Goal: Transaction & Acquisition: Register for event/course

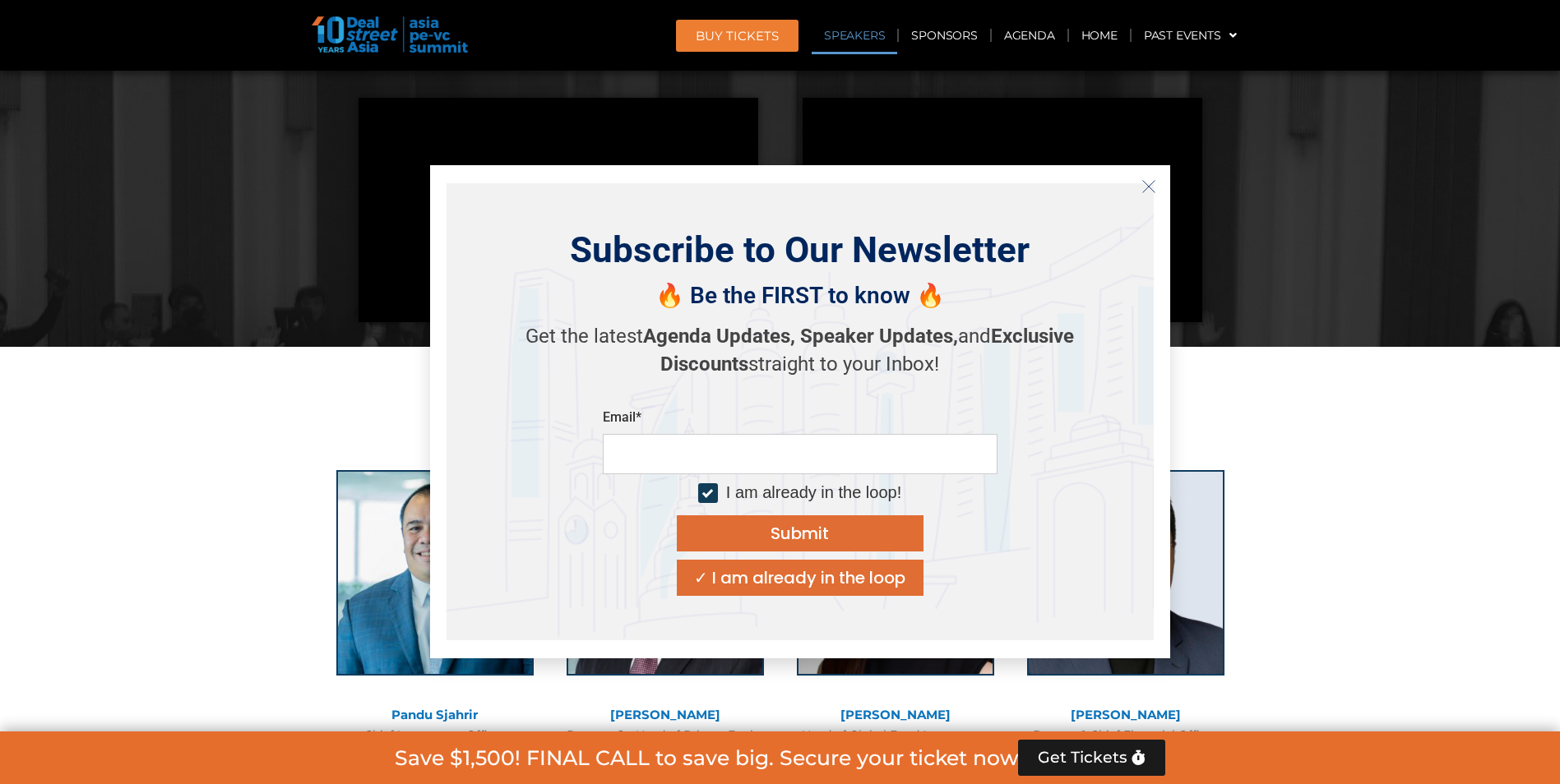
scroll to position [1644, 0]
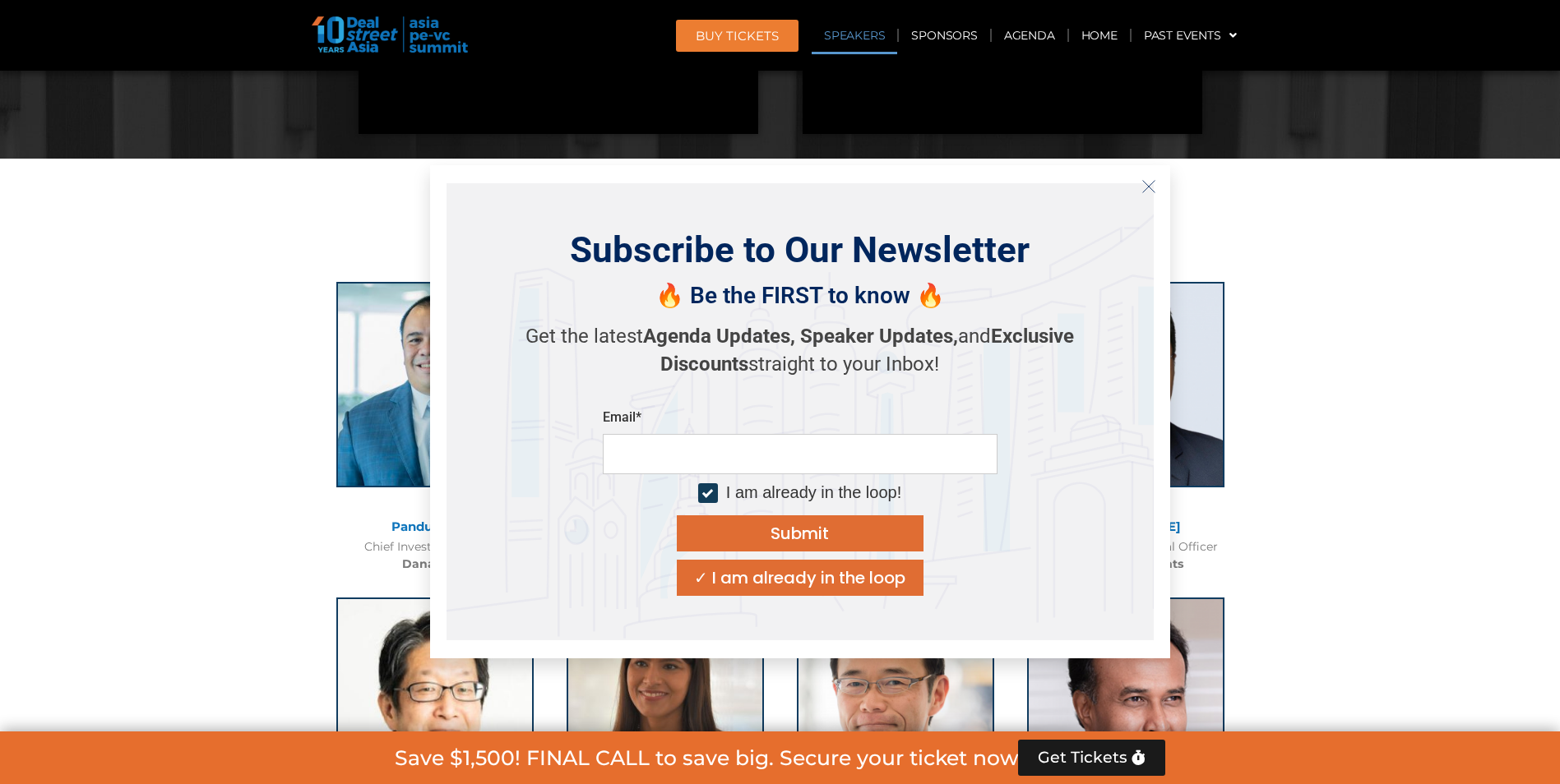
click at [1149, 190] on icon "Close" at bounding box center [1148, 186] width 14 height 14
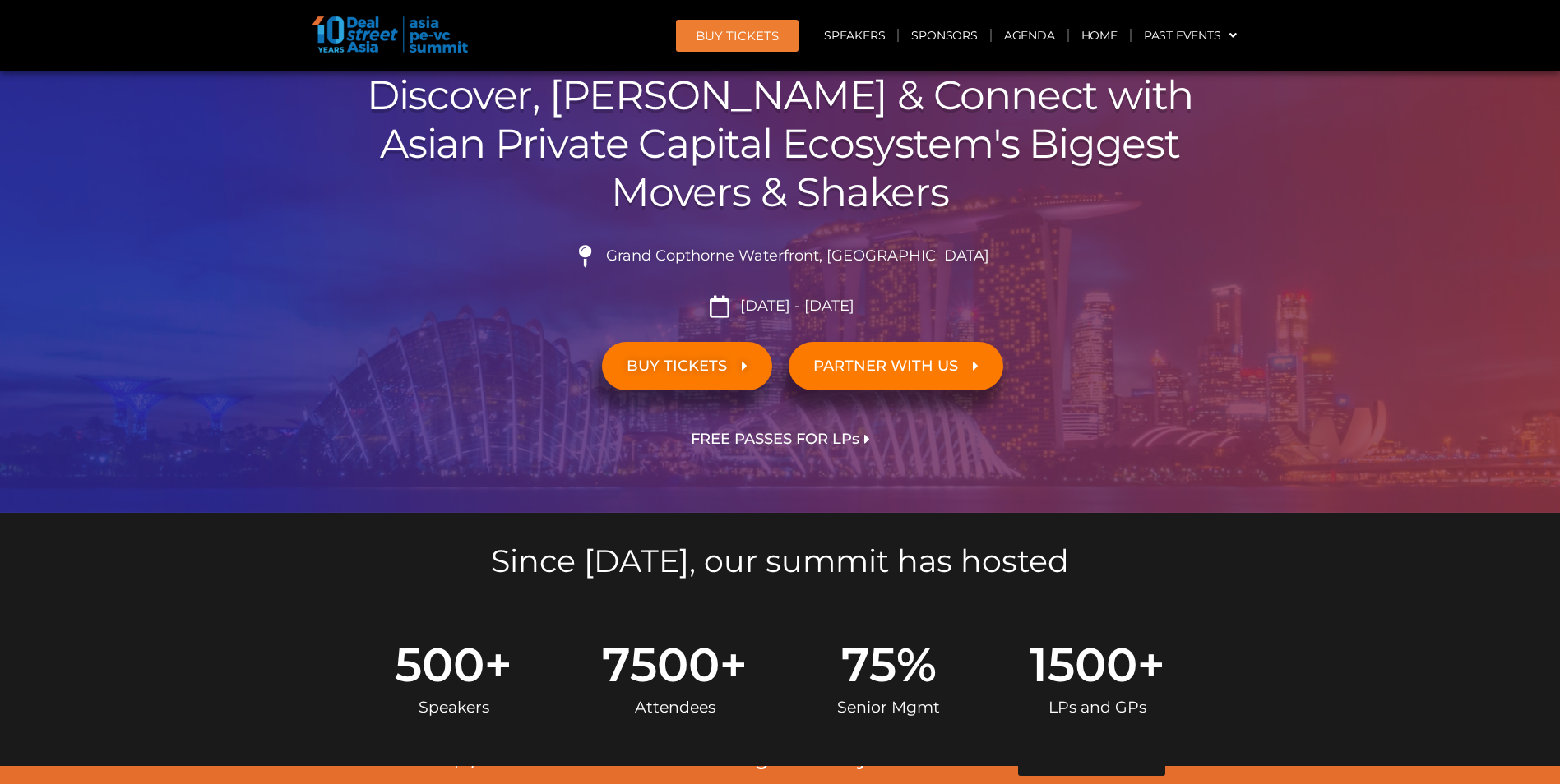
scroll to position [164, 0]
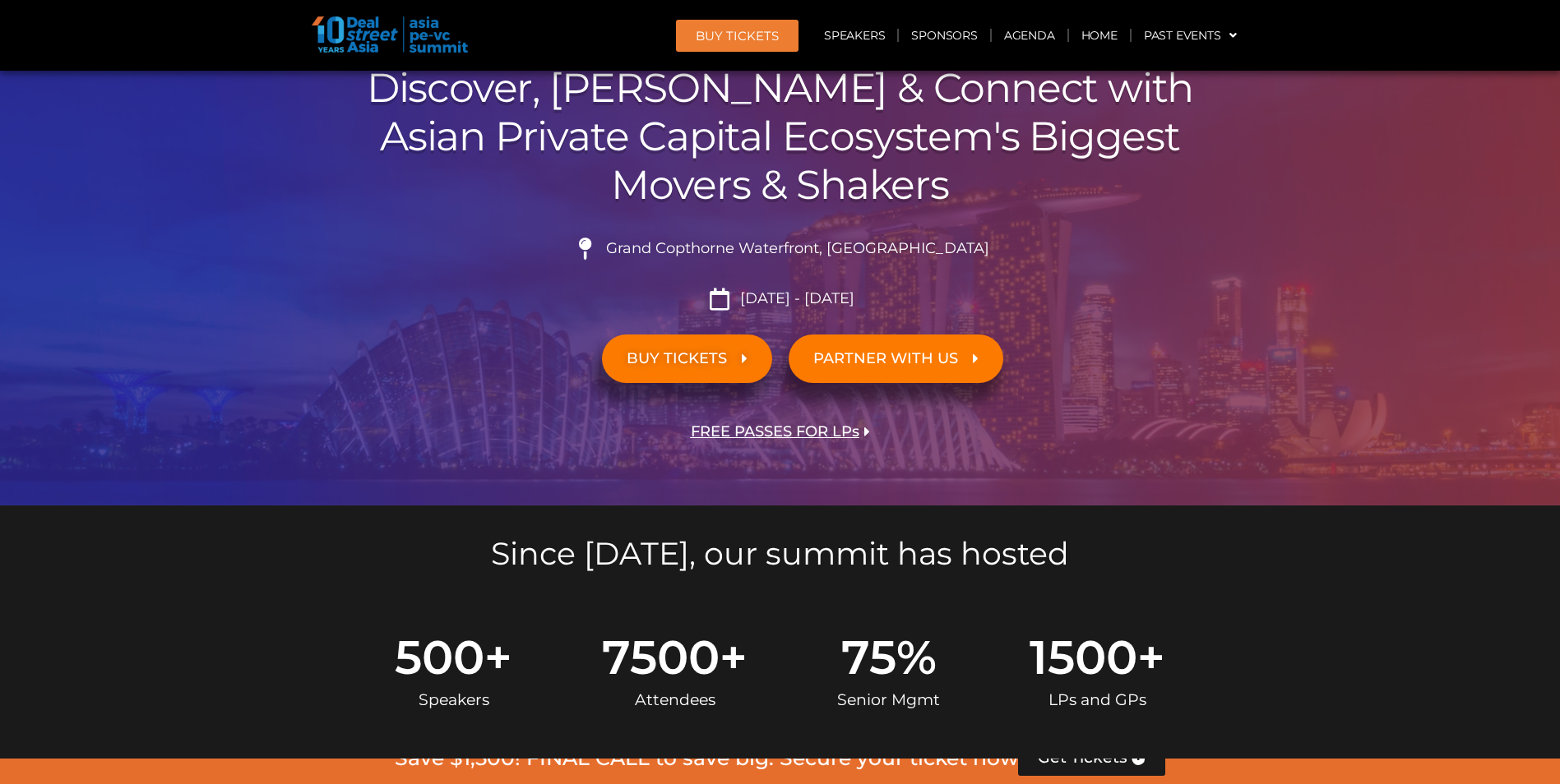
click at [683, 358] on span "BUY TICKETS" at bounding box center [677, 359] width 101 height 15
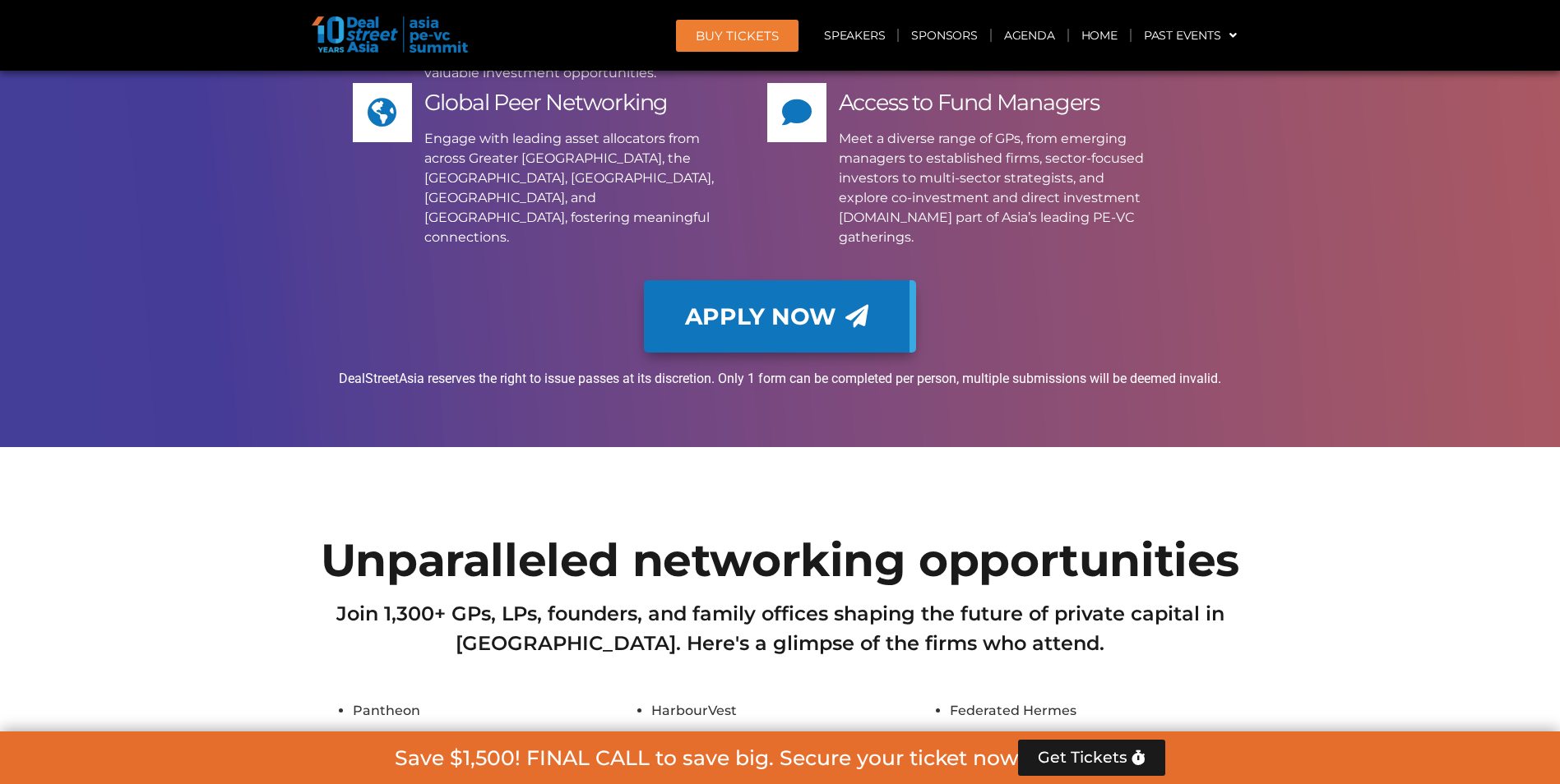
scroll to position [14242, 0]
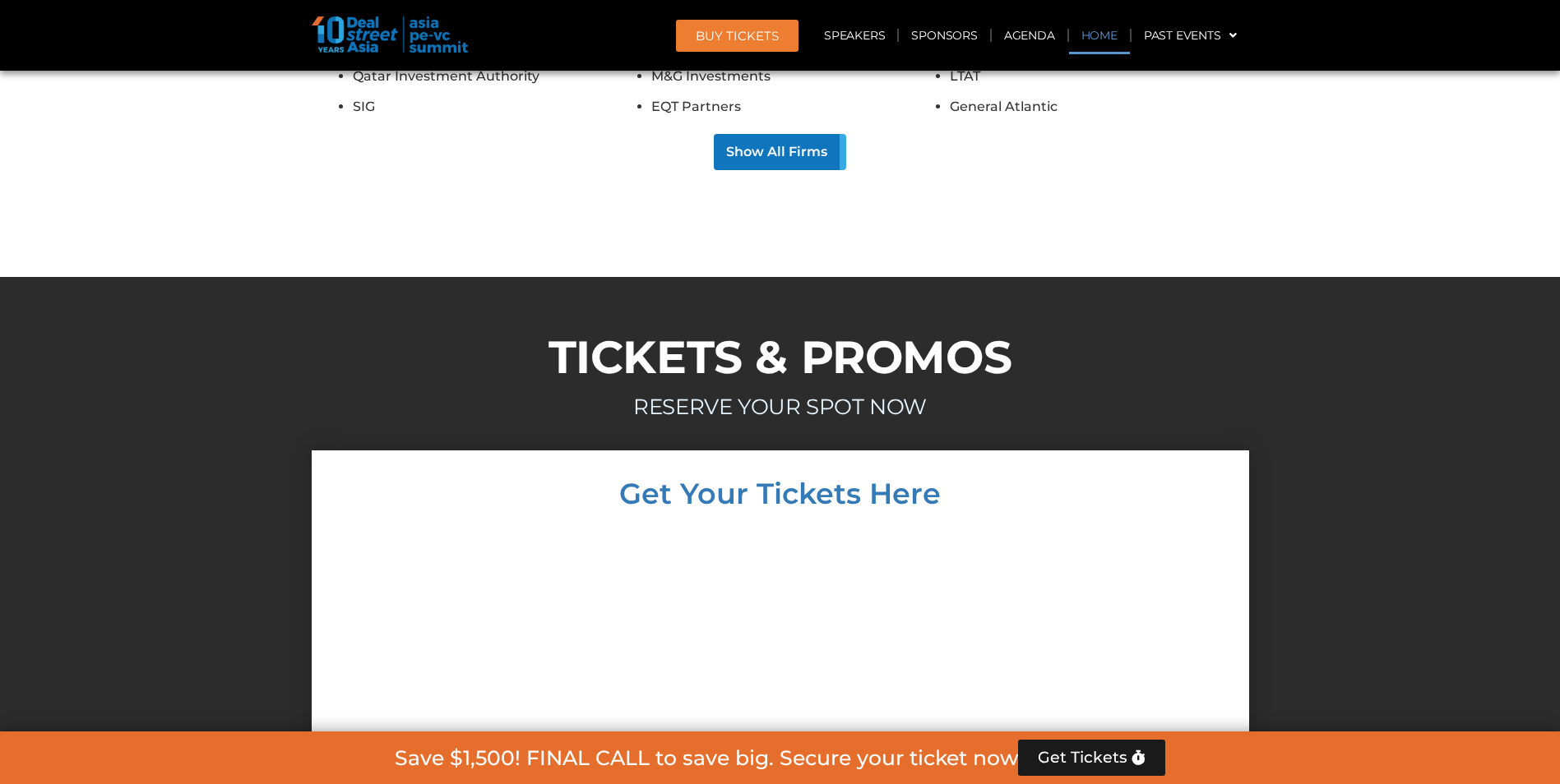
click at [1100, 34] on link "Home" at bounding box center [1100, 35] width 61 height 38
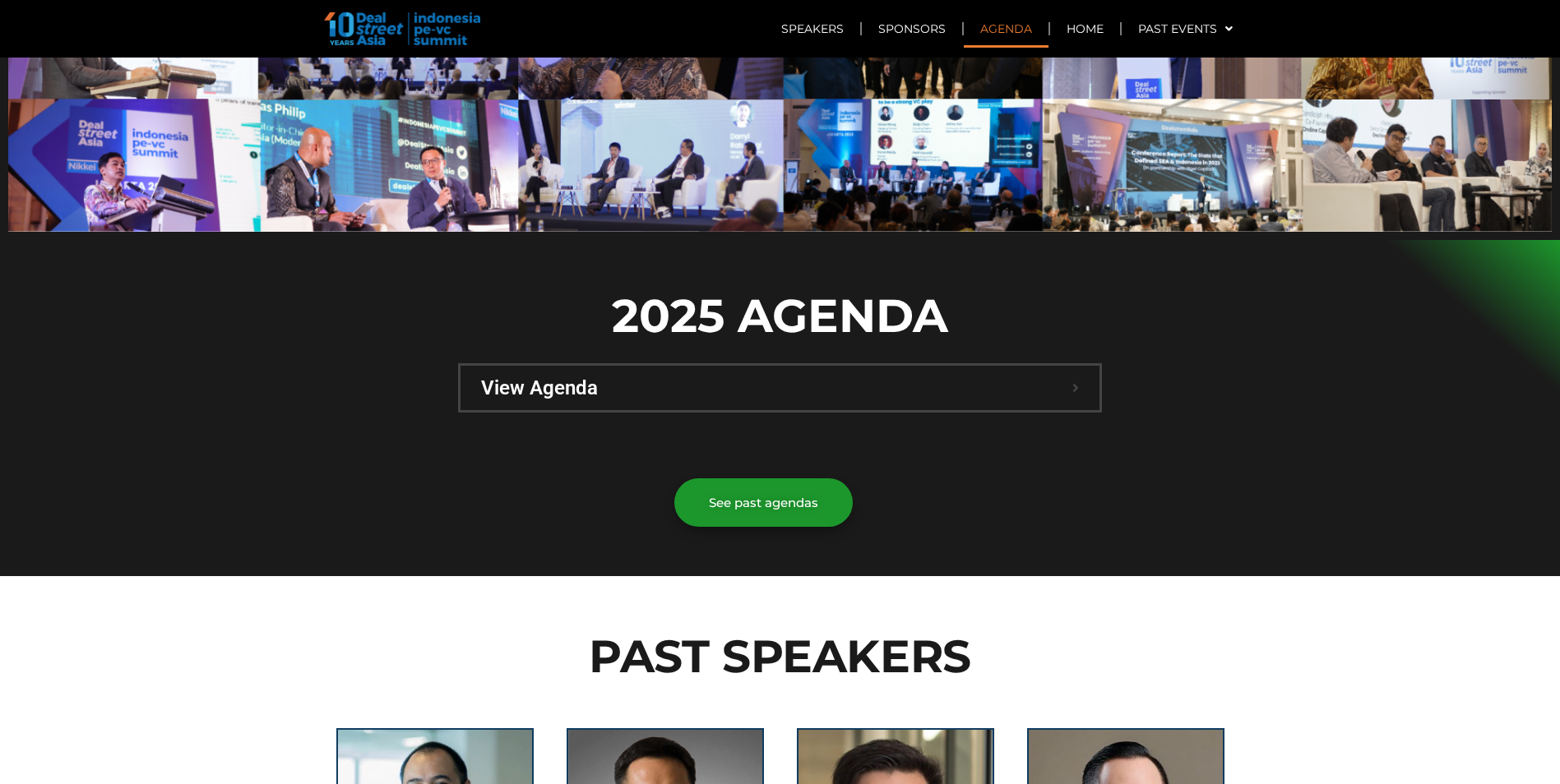
scroll to position [904, 0]
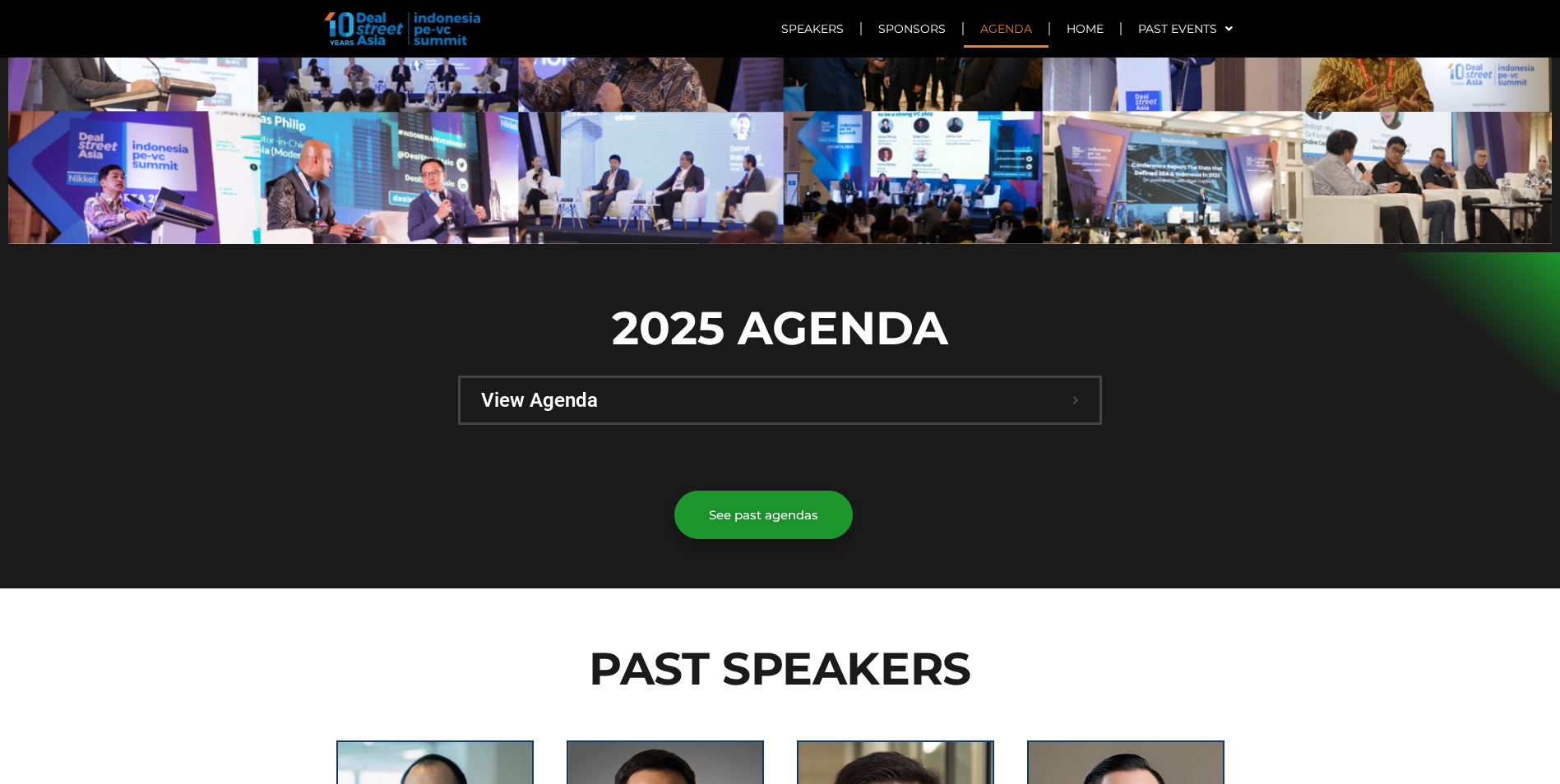
click at [643, 391] on span "View Agenda" at bounding box center [777, 400] width 591 height 19
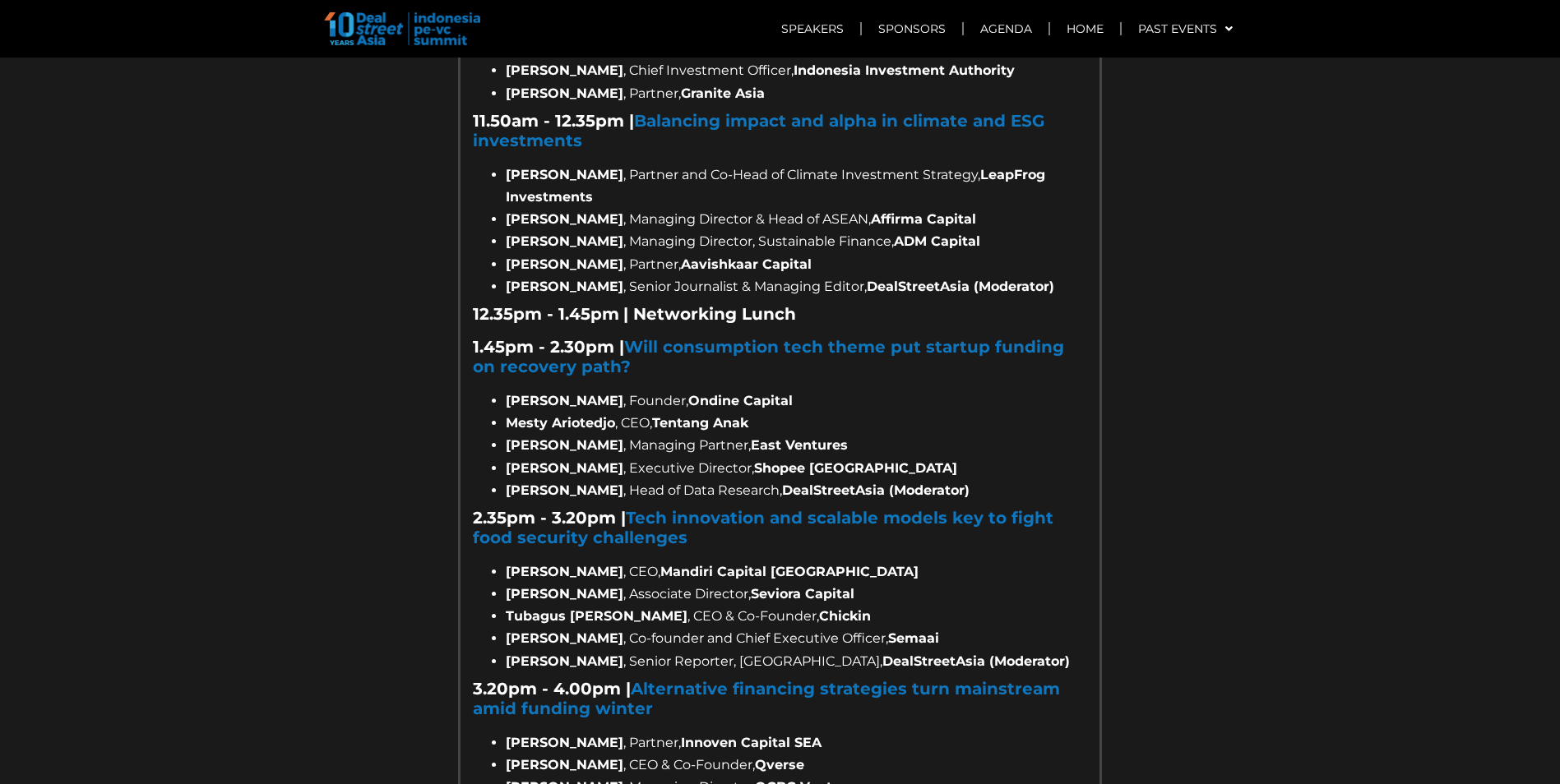
scroll to position [2055, 0]
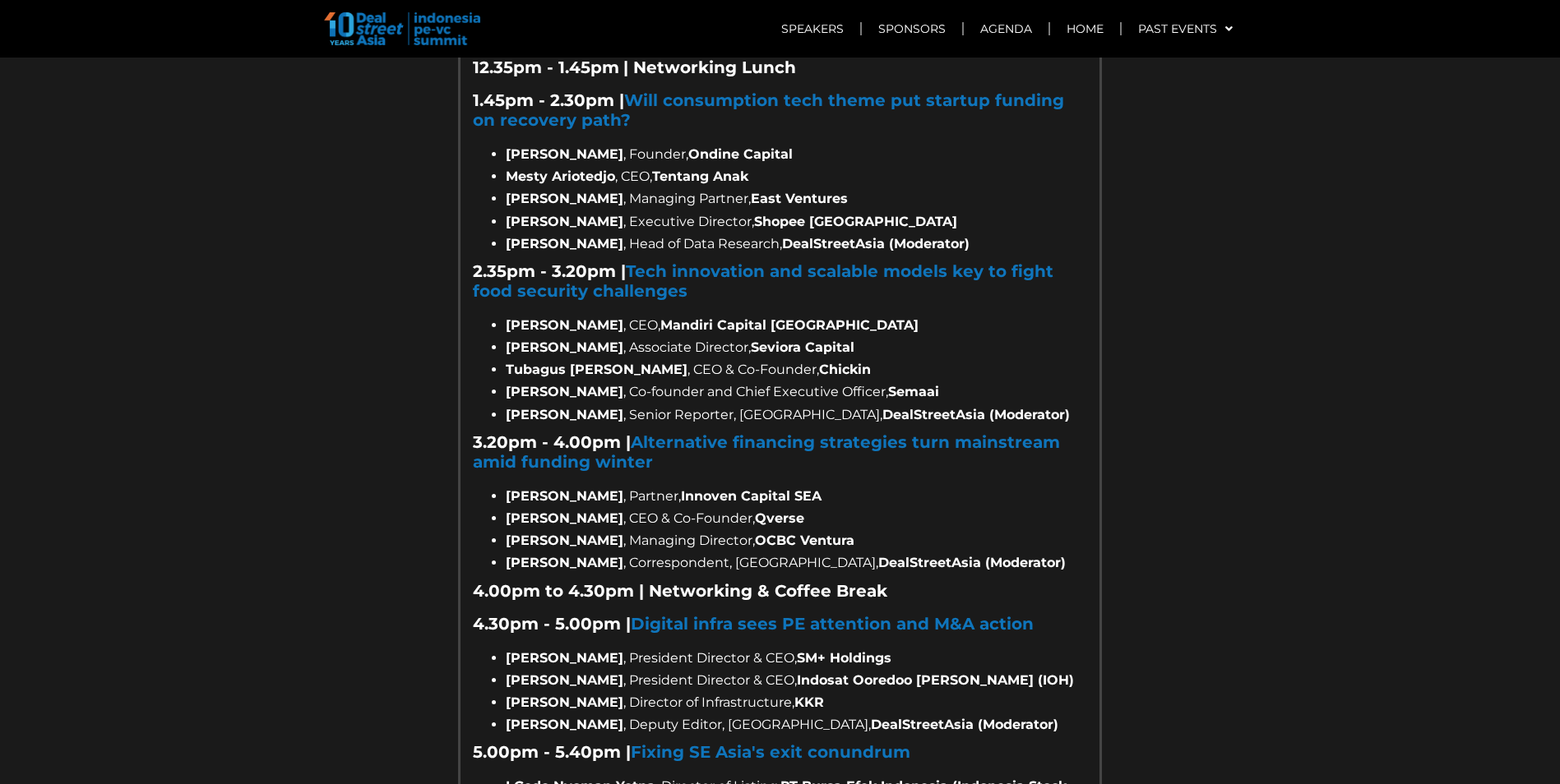
click at [1366, 99] on div at bounding box center [780, 180] width 1560 height 2157
